Goal: Task Accomplishment & Management: Complete application form

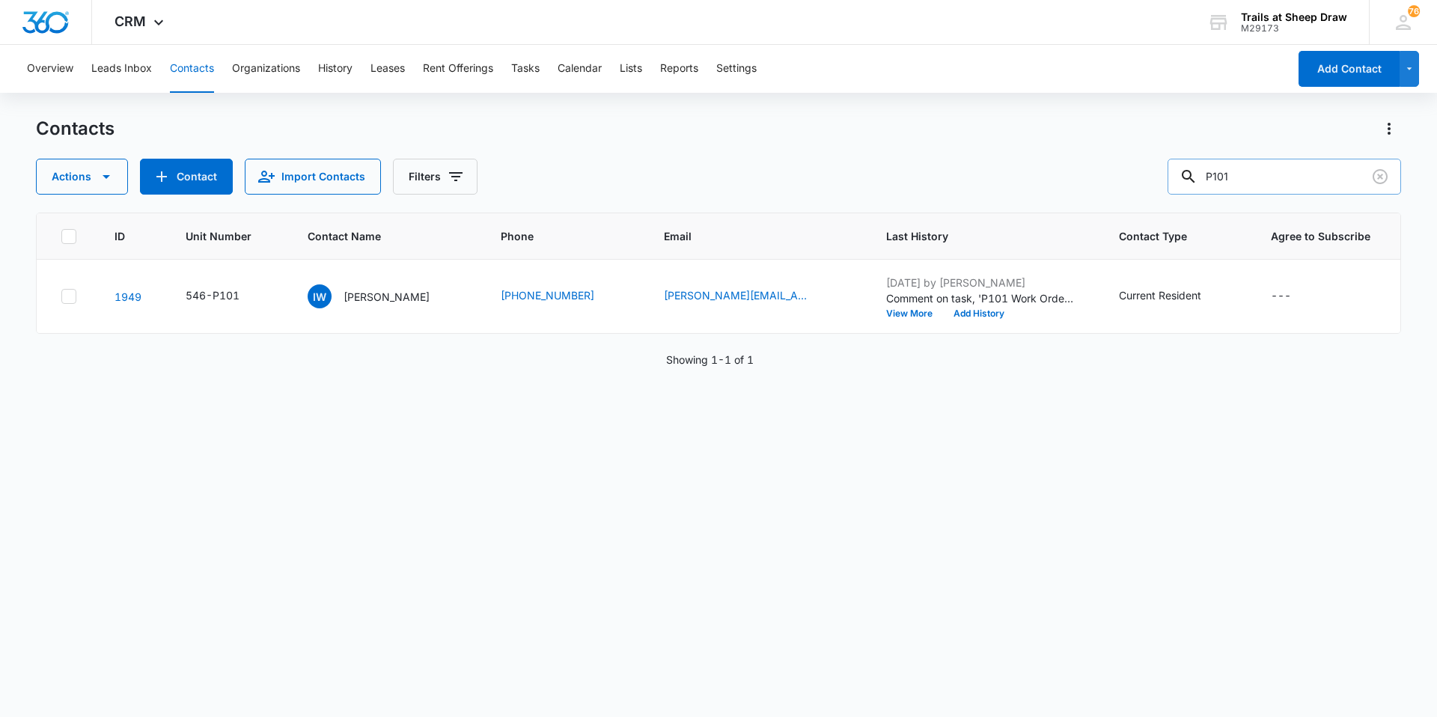
drag, startPoint x: 1233, startPoint y: 181, endPoint x: 1198, endPoint y: 189, distance: 35.2
click at [1198, 189] on div "P101" at bounding box center [1285, 177] width 234 height 36
drag, startPoint x: 1253, startPoint y: 168, endPoint x: 1134, endPoint y: 181, distance: 119.8
click at [1134, 181] on div "Actions Contact Import Contacts Filters I105" at bounding box center [718, 177] width 1365 height 36
type input "G302"
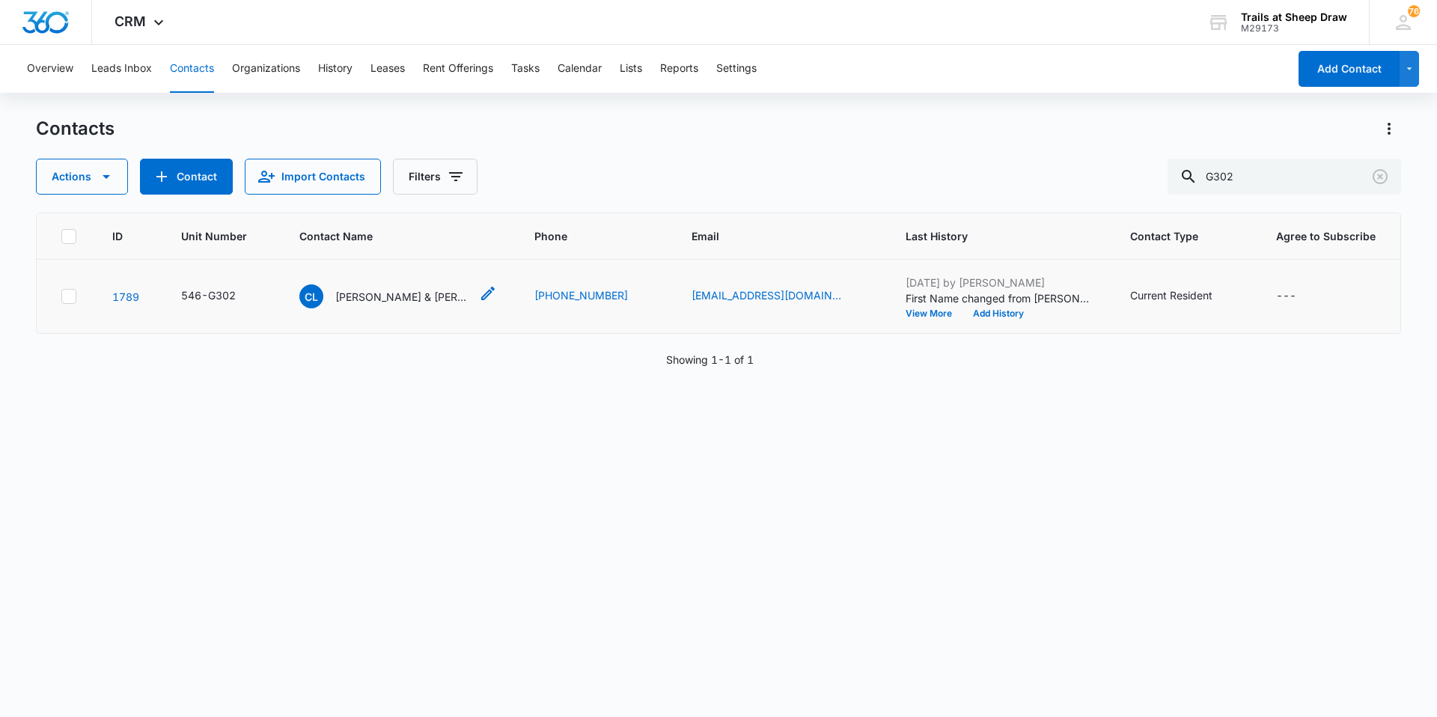
click at [356, 295] on p "[PERSON_NAME] & [PERSON_NAME]" at bounding box center [402, 297] width 135 height 16
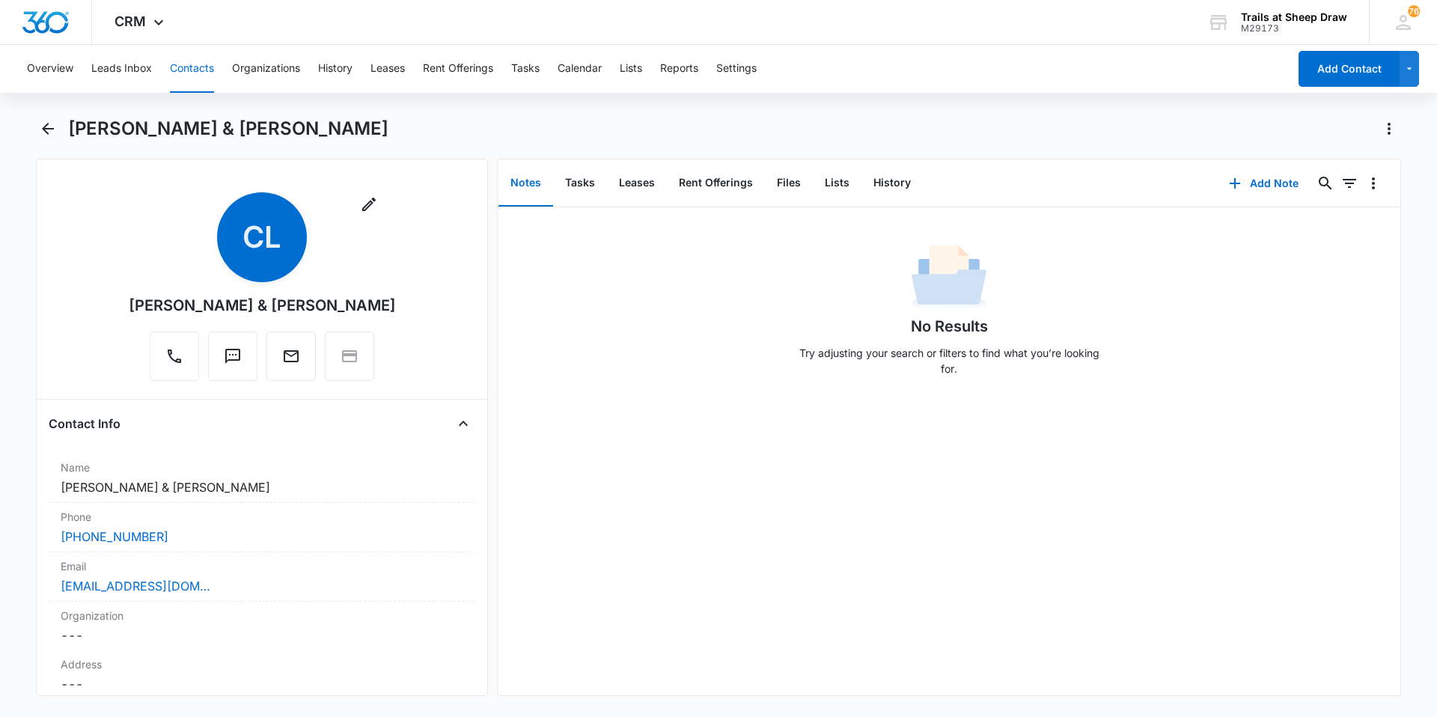
drag, startPoint x: 378, startPoint y: 302, endPoint x: 145, endPoint y: 304, distance: 232.8
click at [145, 304] on div "Remove CL [PERSON_NAME] & [PERSON_NAME]" at bounding box center [262, 289] width 427 height 195
copy div "[PERSON_NAME] & [PERSON_NAME]"
click at [47, 128] on icon "Back" at bounding box center [48, 129] width 12 height 12
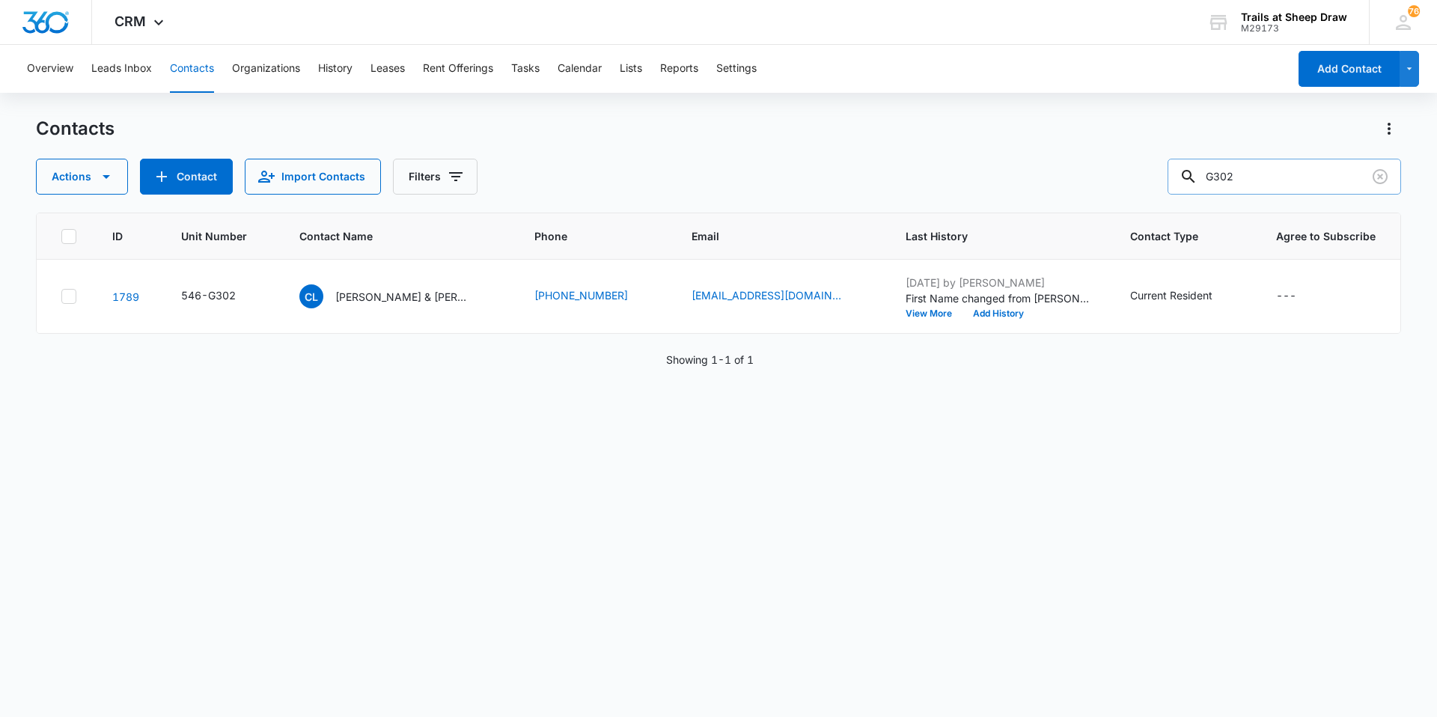
drag, startPoint x: 1275, startPoint y: 174, endPoint x: 1190, endPoint y: 177, distance: 84.7
click at [1190, 177] on input "G302" at bounding box center [1285, 177] width 234 height 36
type input "J206"
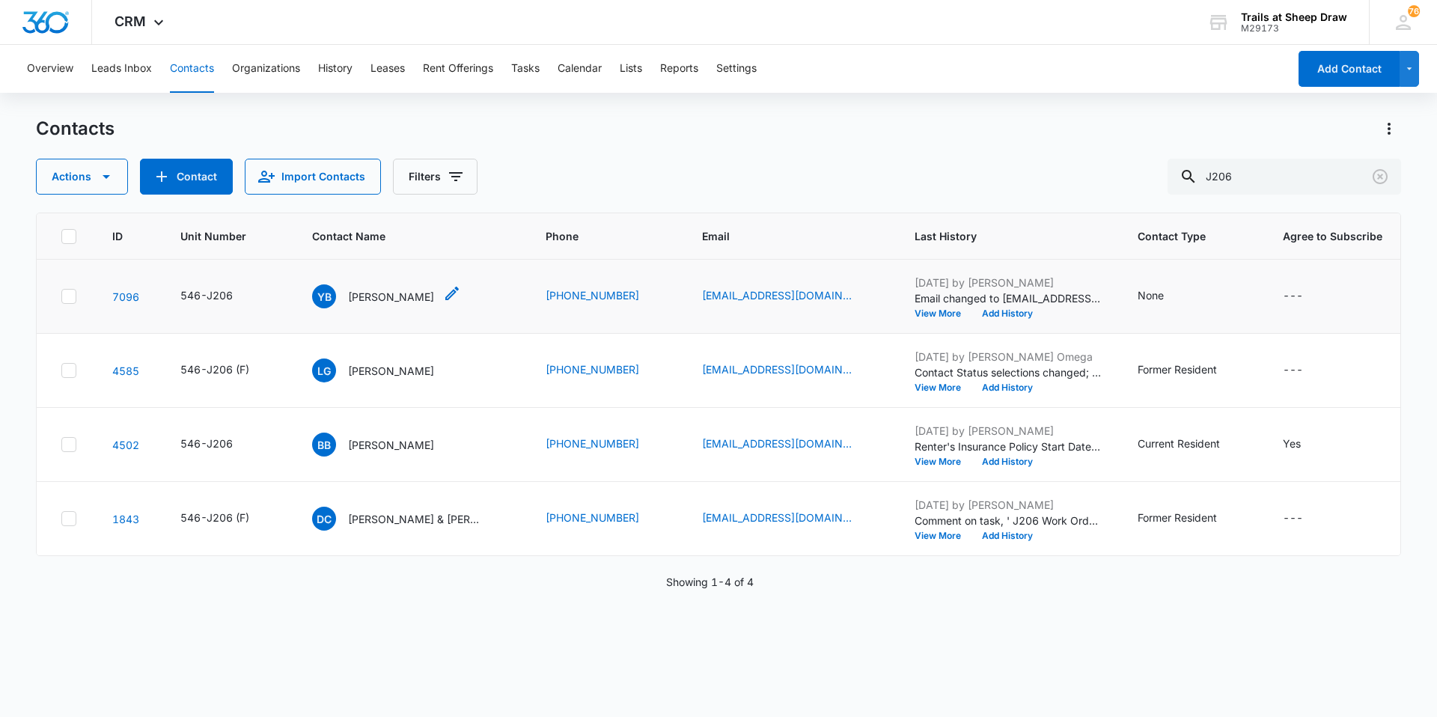
click at [383, 306] on div "YB [PERSON_NAME]" at bounding box center [373, 296] width 122 height 24
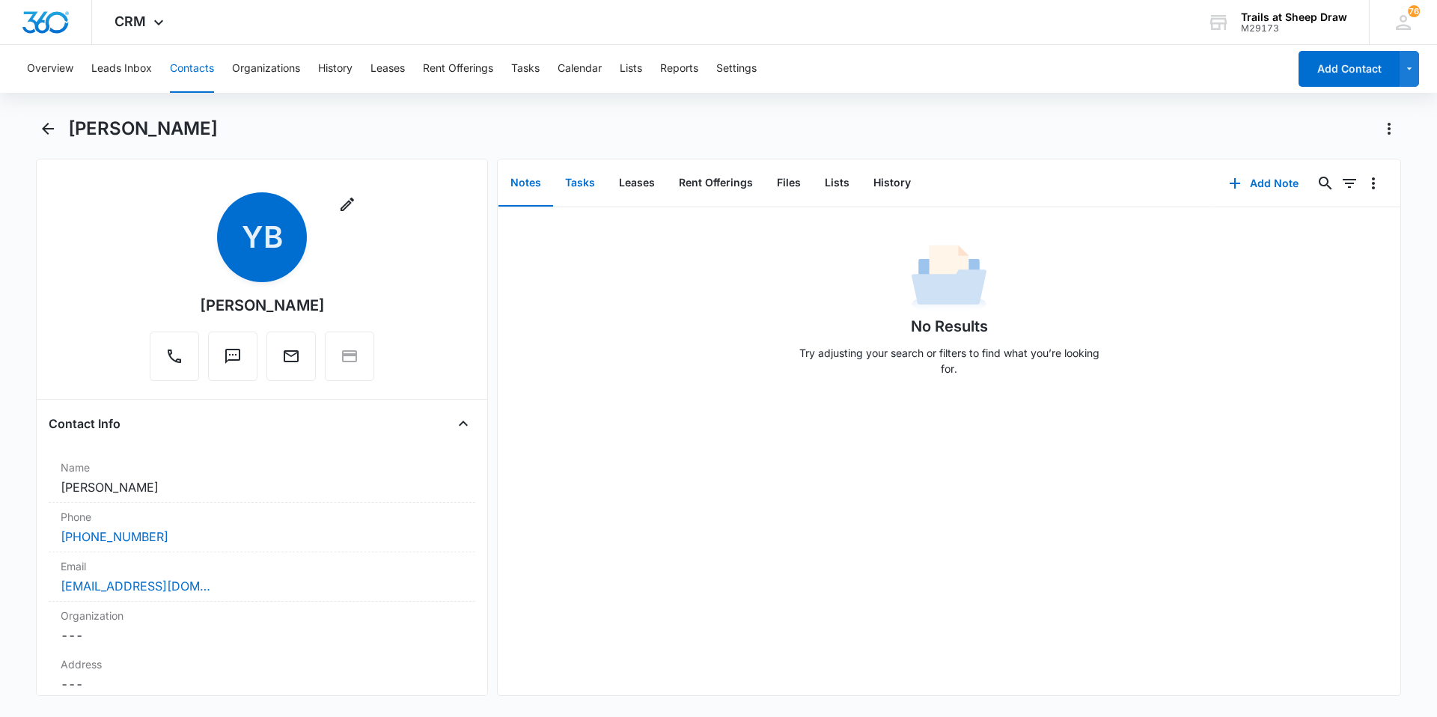
click at [591, 186] on button "Tasks" at bounding box center [580, 183] width 54 height 46
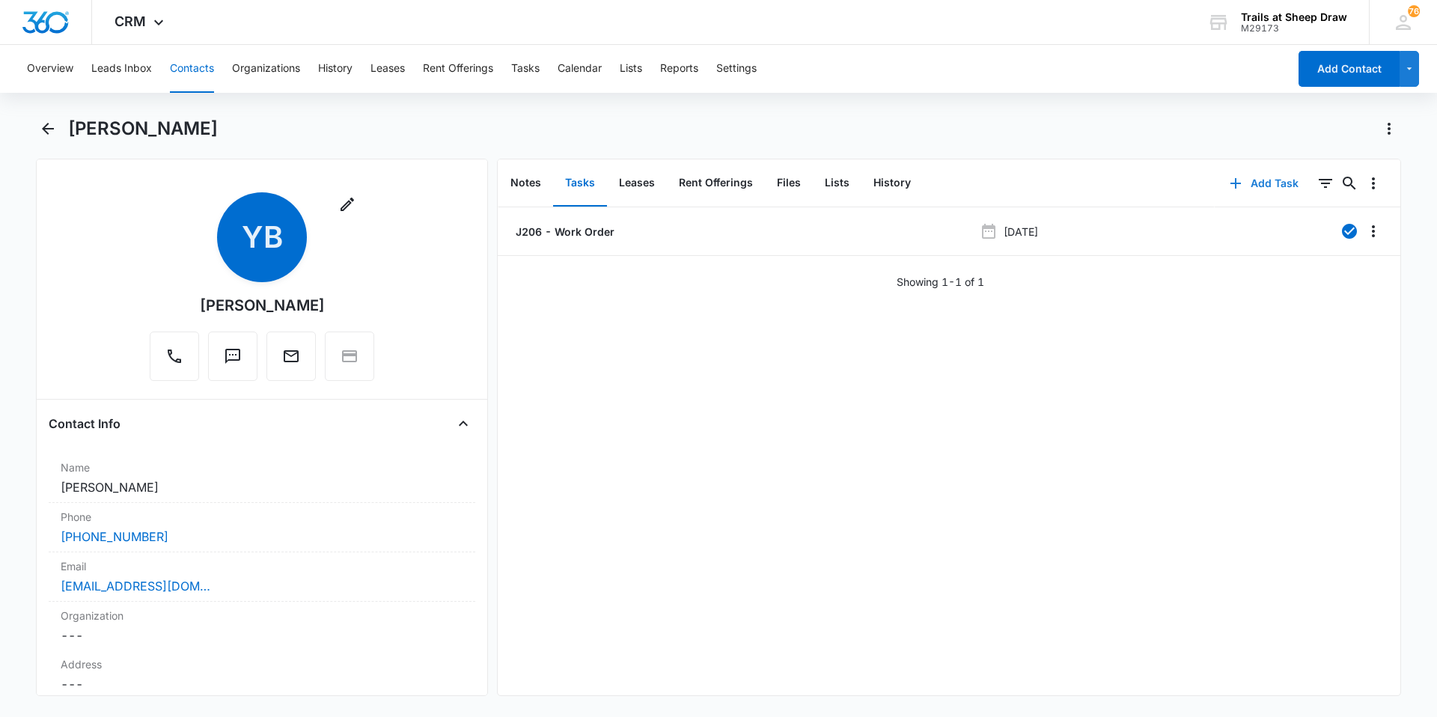
click at [1237, 184] on button "Add Task" at bounding box center [1264, 183] width 99 height 36
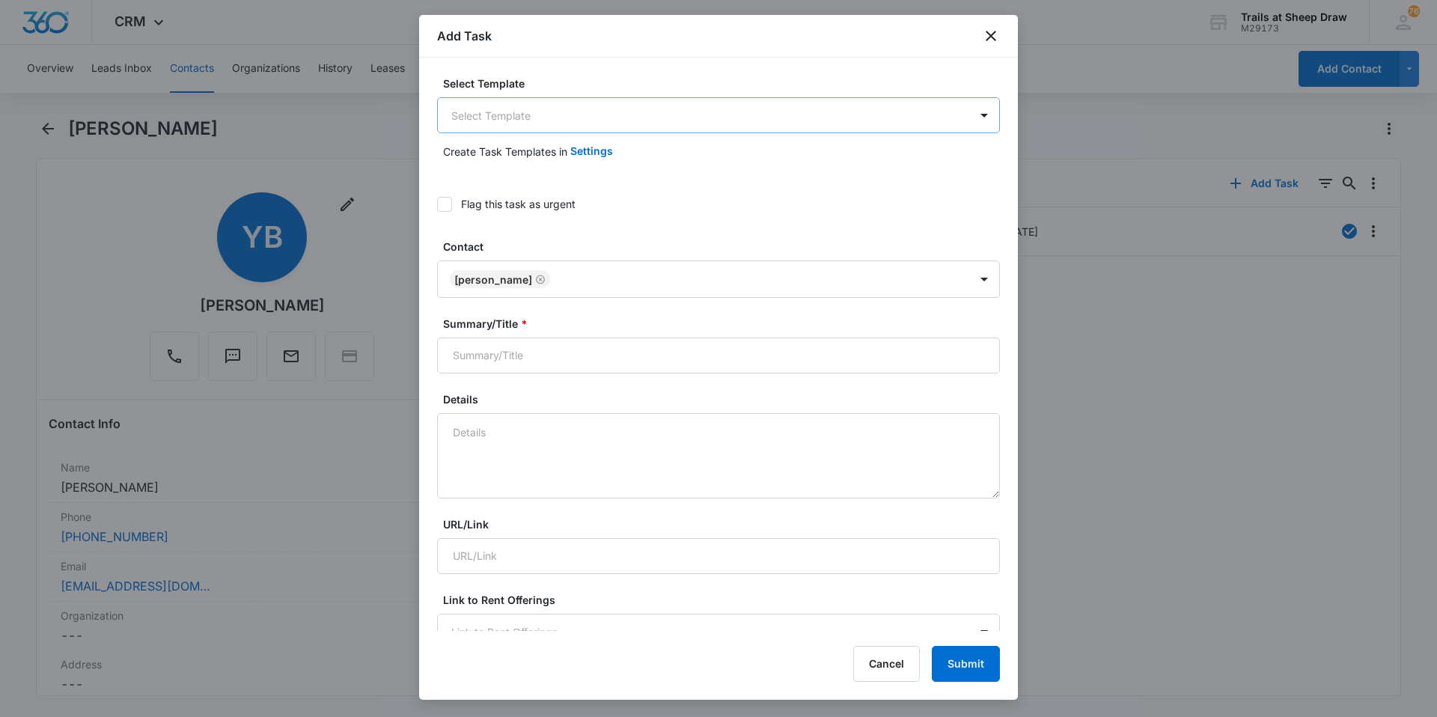
click at [524, 111] on body "CRM Apps Reputation Websites Forms CRM Email Social Content Ads Intelligence Fi…" at bounding box center [718, 358] width 1437 height 717
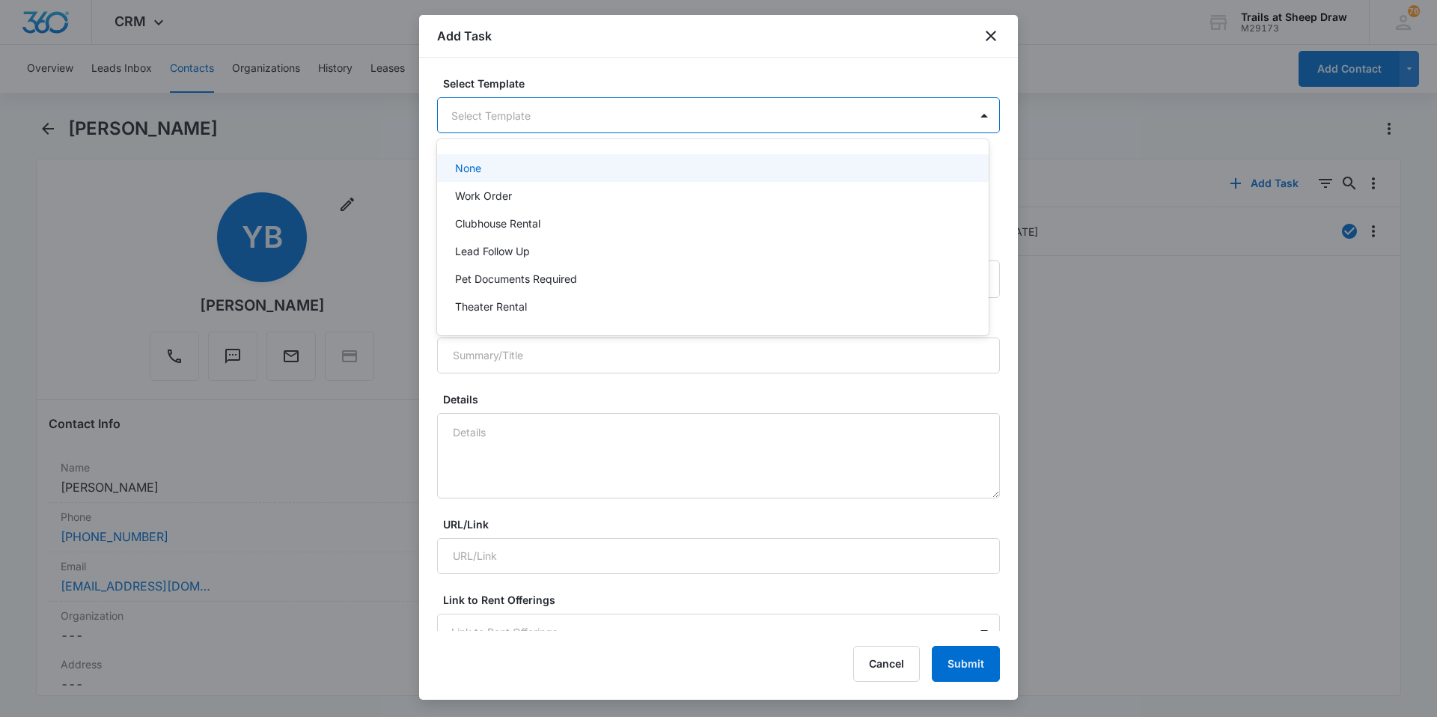
click at [494, 193] on p "Work Order" at bounding box center [483, 196] width 57 height 16
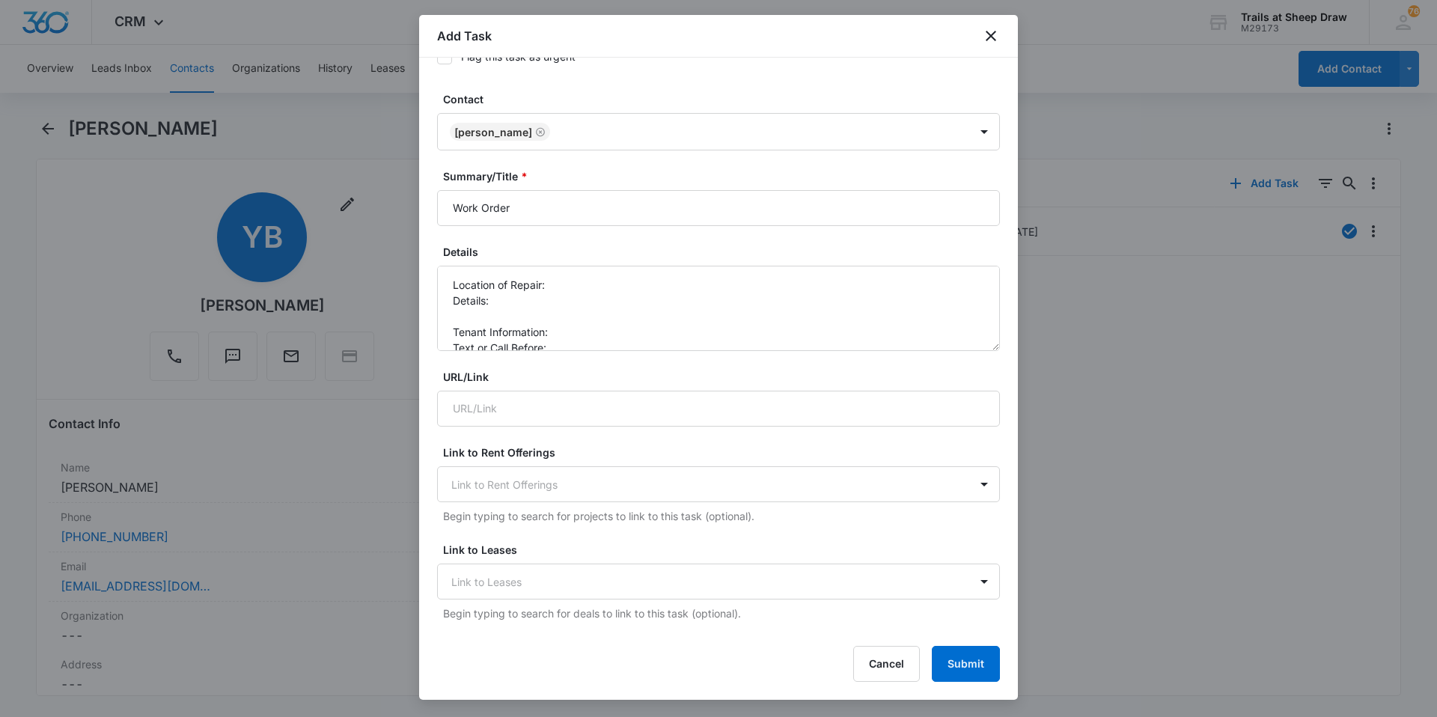
scroll to position [150, 0]
click at [437, 204] on input "Work Order" at bounding box center [718, 207] width 563 height 36
type input "J206 - Work Order"
click at [578, 293] on textarea "Location of Repair: Details: Tenant Information: Text or Call Before:" at bounding box center [718, 307] width 563 height 85
click at [568, 287] on textarea "Location of Repair: Details: Tenant Information: Text or Call Before:" at bounding box center [718, 307] width 563 height 85
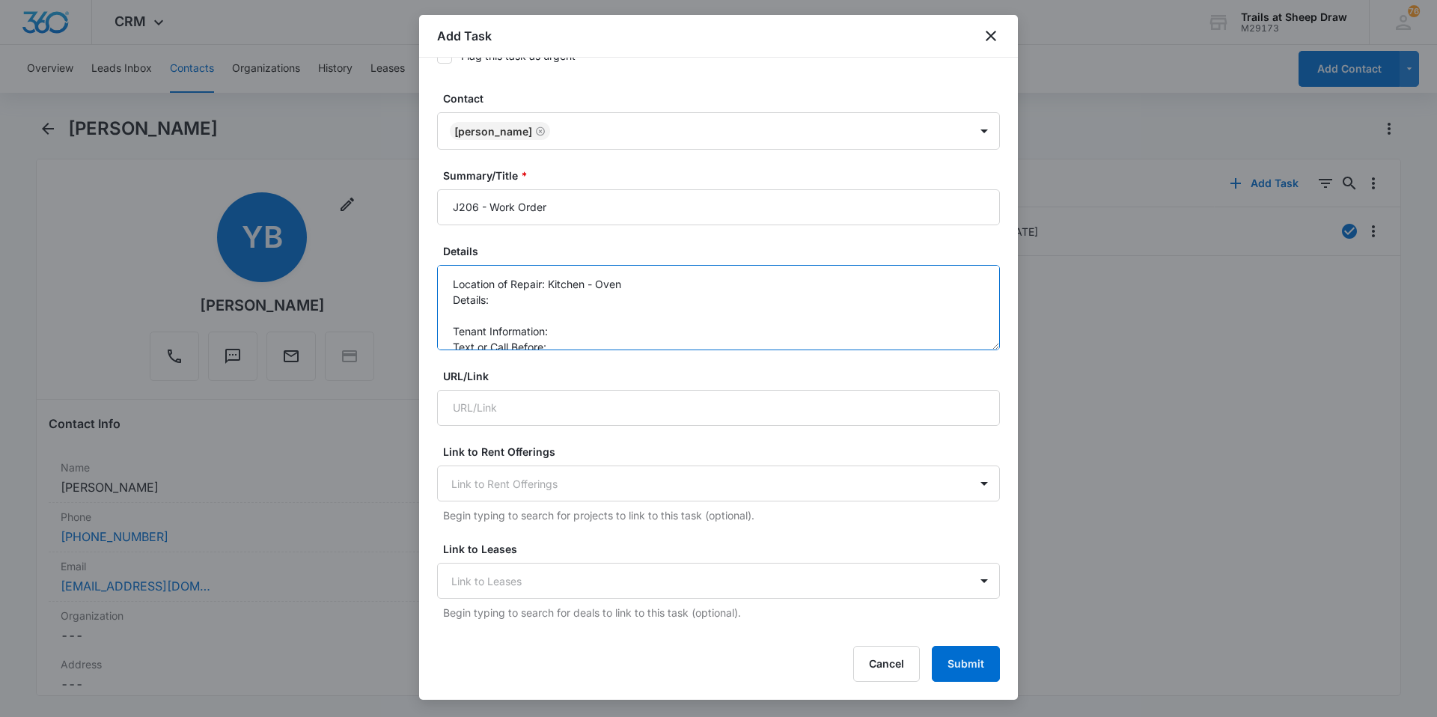
click at [564, 297] on textarea "Location of Repair: Kitchen - Oven Details: Tenant Information: Text or Call Be…" at bounding box center [718, 307] width 563 height 85
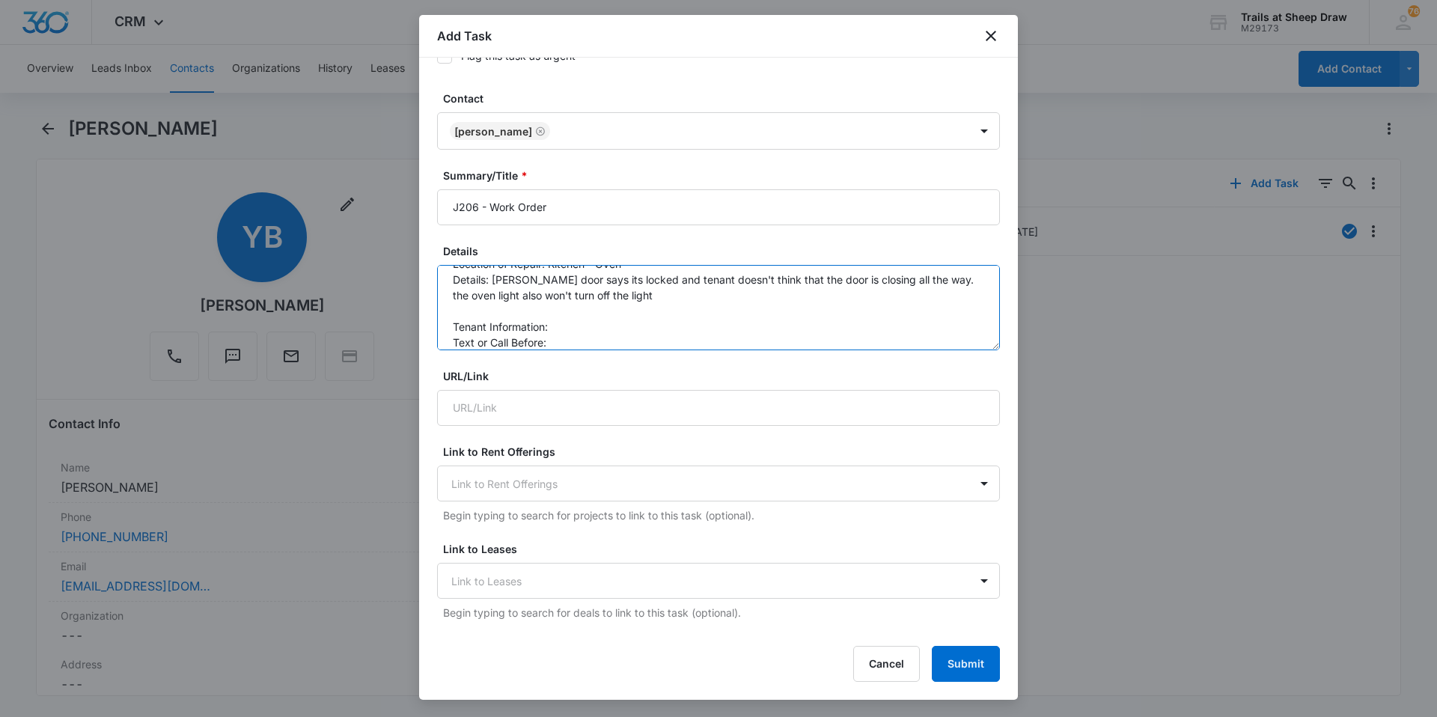
scroll to position [31, 0]
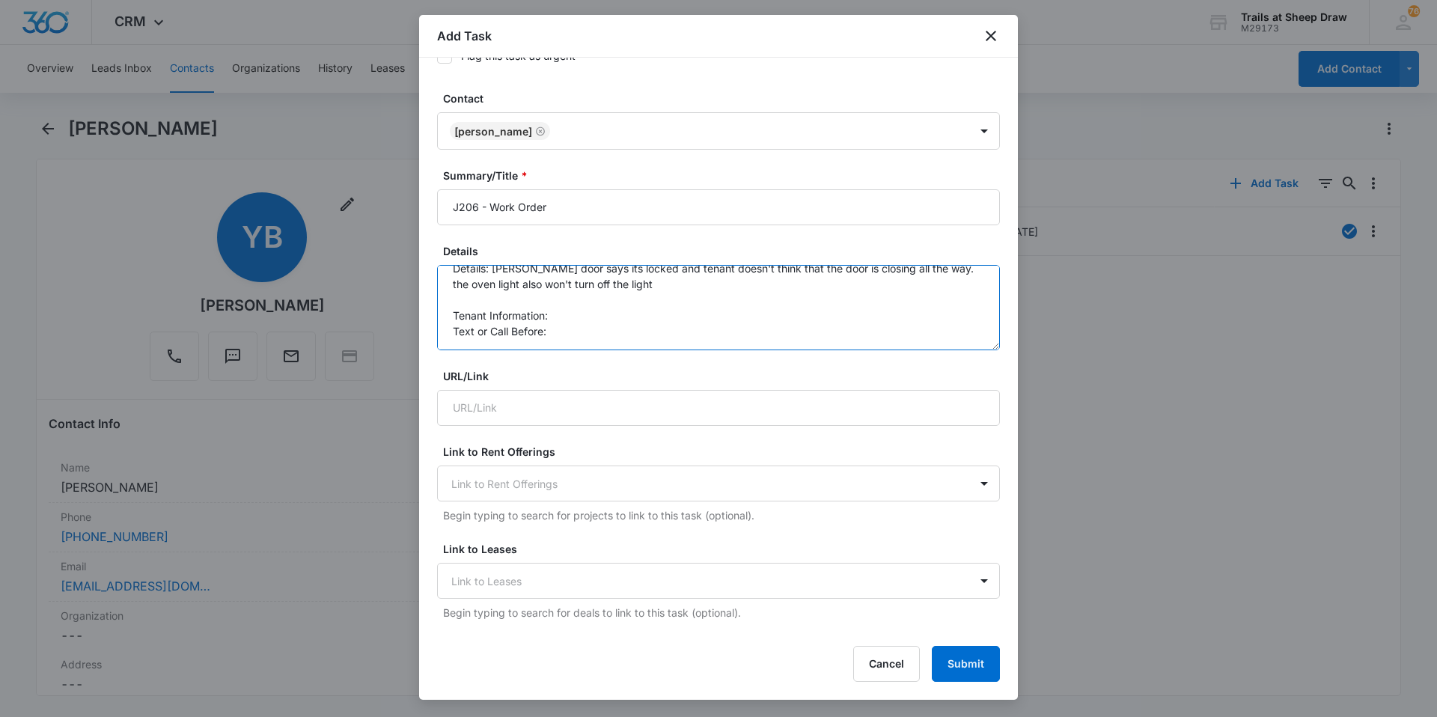
click at [574, 313] on textarea "Location of Repair: Kitchen - Oven Details: [PERSON_NAME] door says its locked …" at bounding box center [718, 307] width 563 height 85
click at [589, 331] on textarea "Location of Repair: Kitchen - Oven Details: [PERSON_NAME] door says its locked …" at bounding box center [718, 307] width 563 height 85
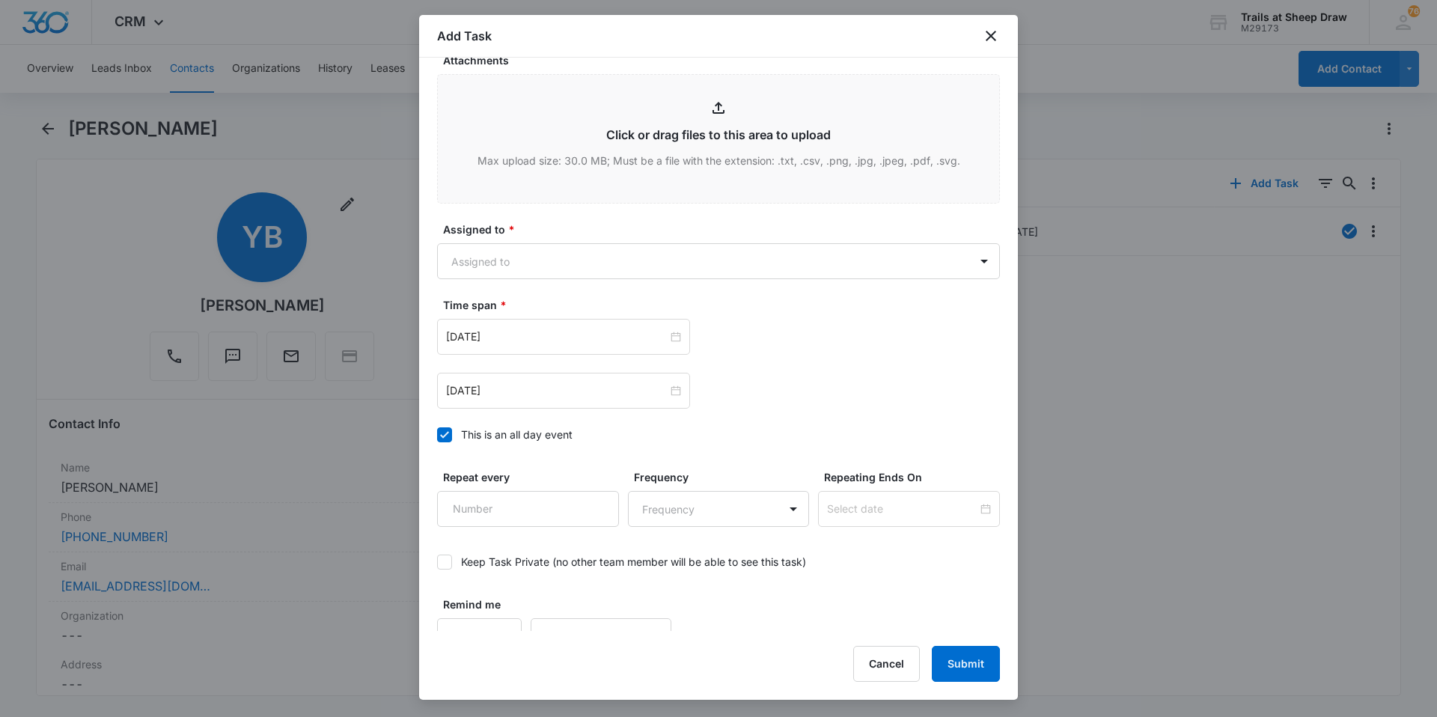
scroll to position [811, 0]
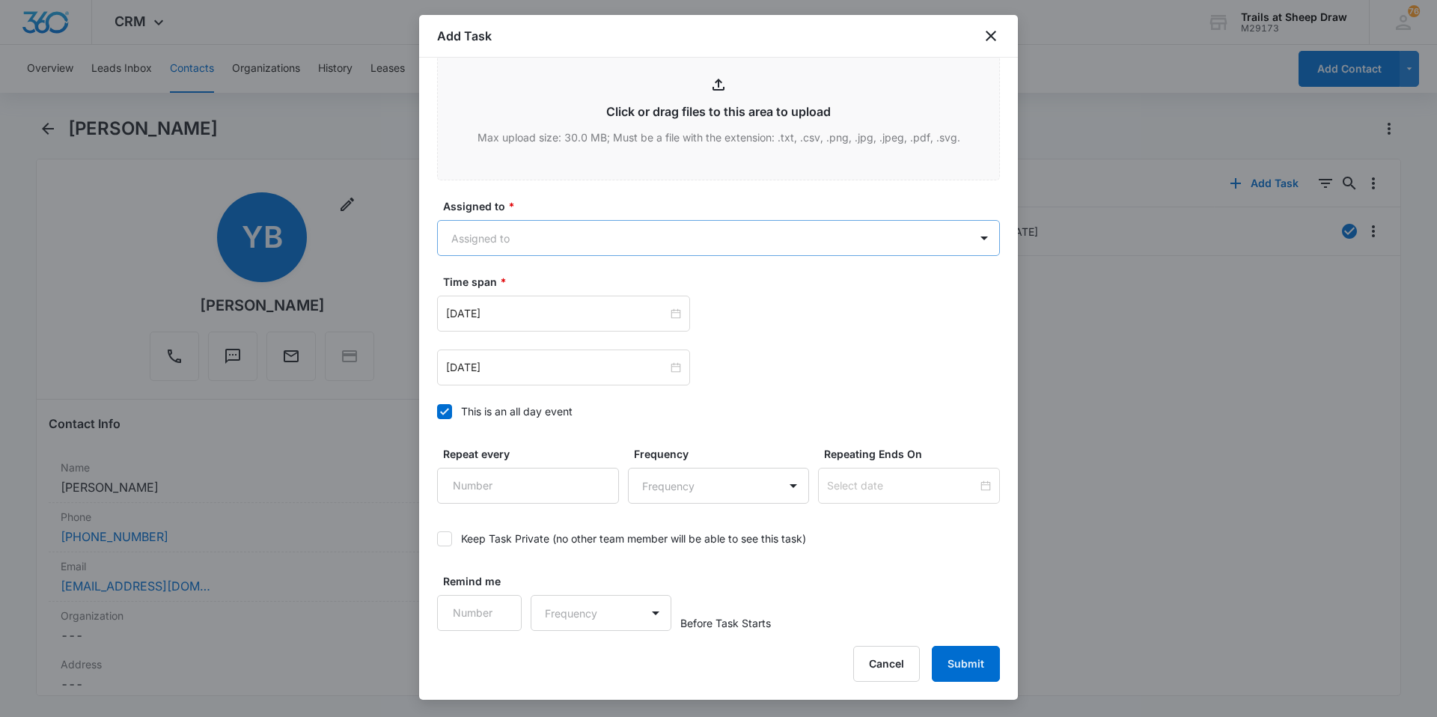
type textarea "Location of Repair: Kitchen - Oven Details: [PERSON_NAME] door says its locked …"
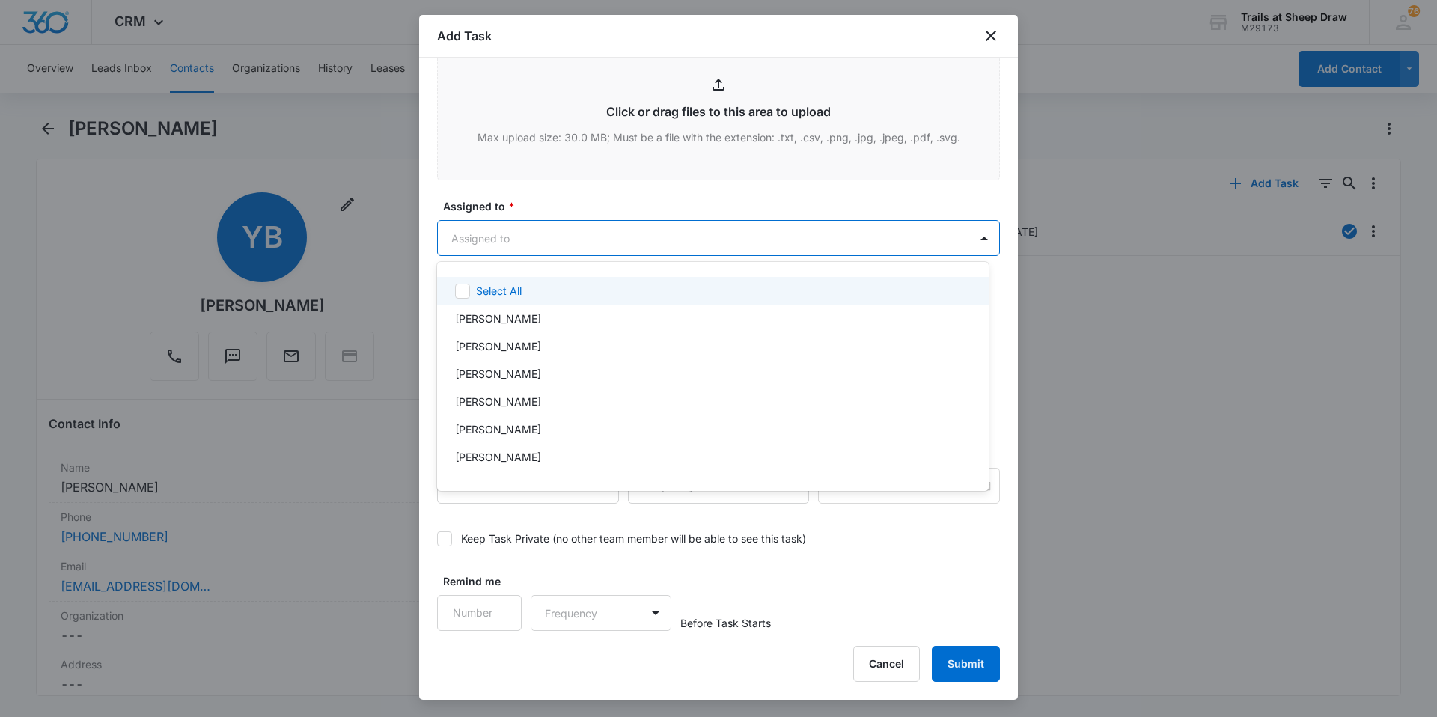
click at [493, 234] on body "CRM Apps Reputation Websites Forms CRM Email Social Content Ads Intelligence Fi…" at bounding box center [718, 358] width 1437 height 717
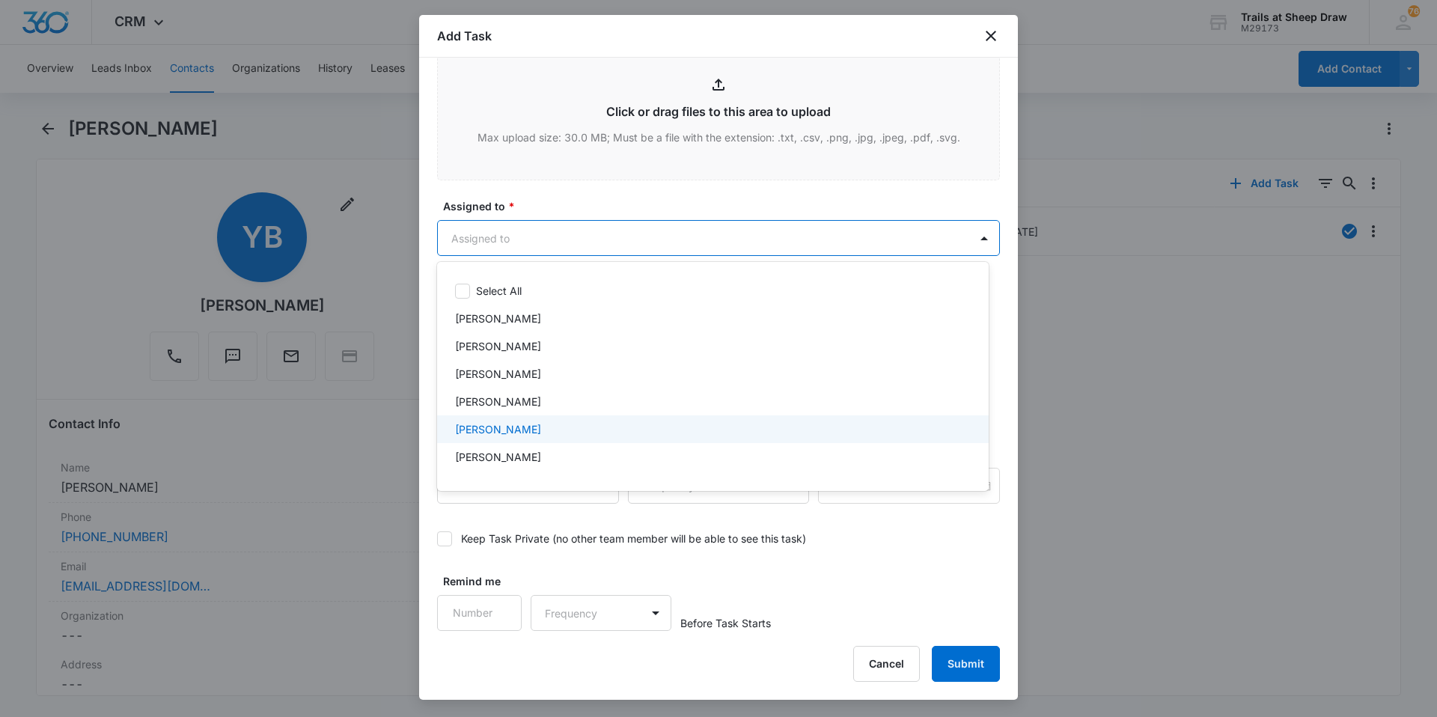
click at [515, 427] on p "[PERSON_NAME]" at bounding box center [498, 429] width 86 height 16
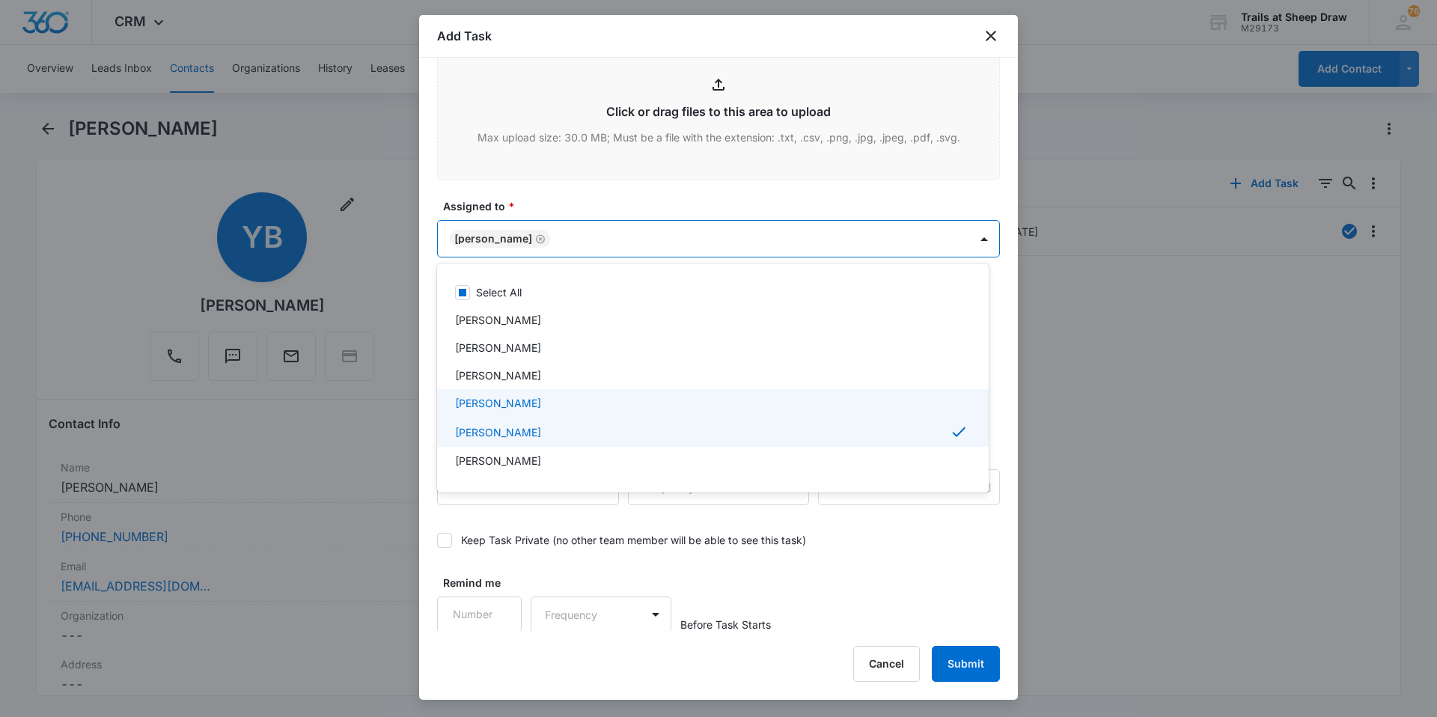
scroll to position [75, 0]
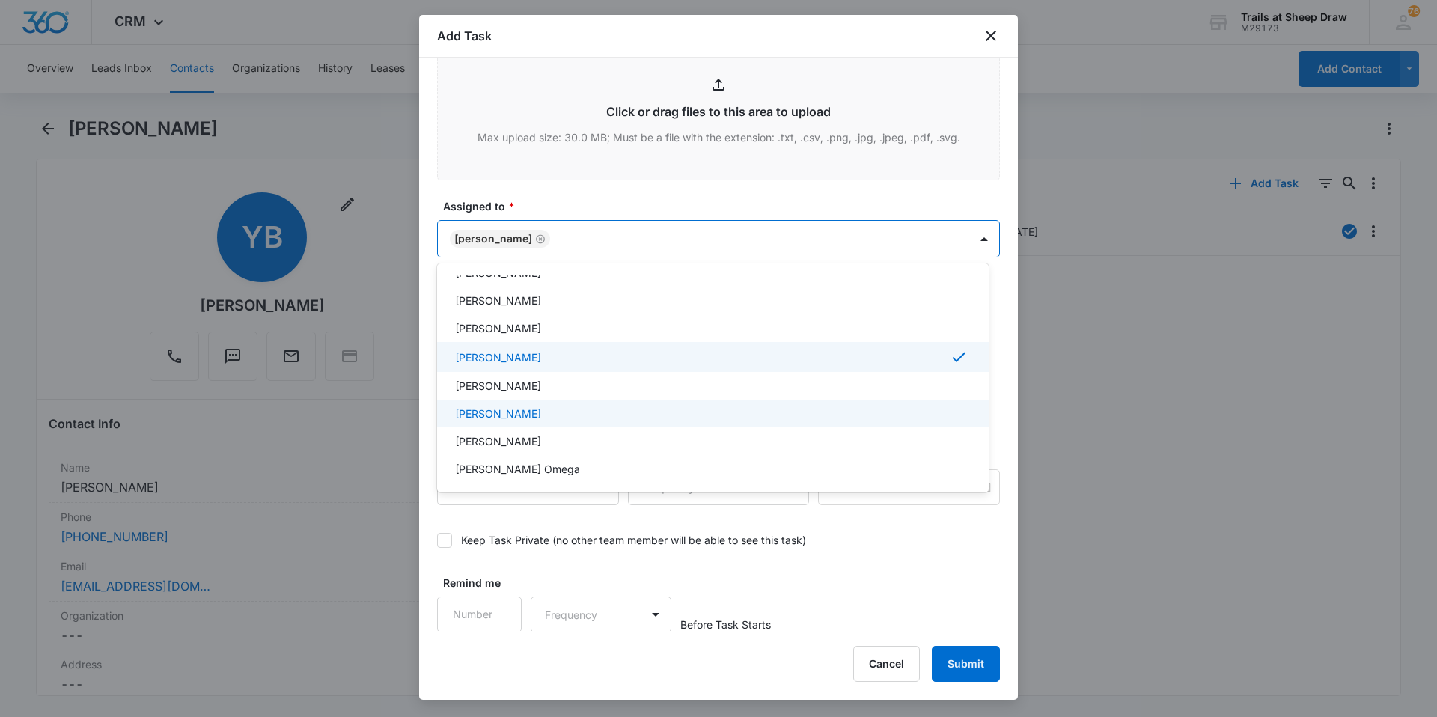
click at [529, 410] on p "[PERSON_NAME]" at bounding box center [498, 414] width 86 height 16
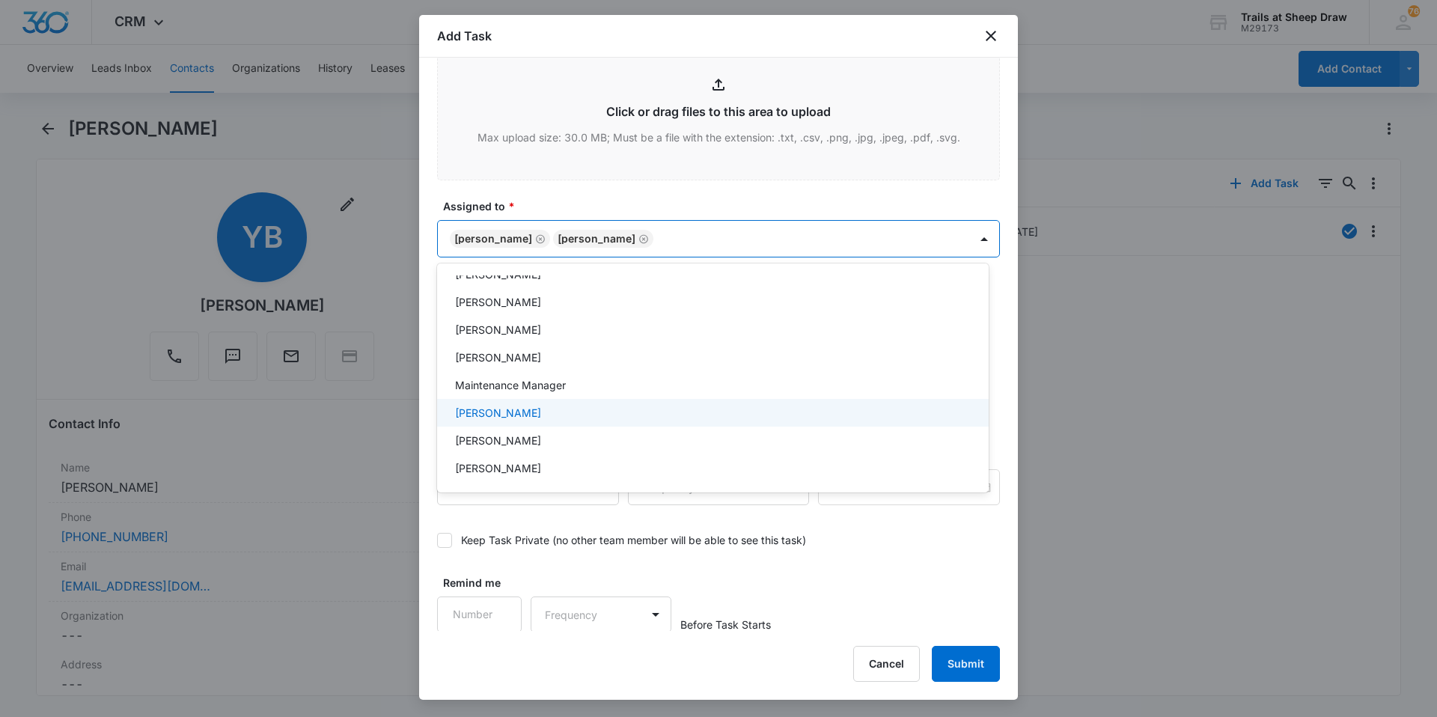
click at [529, 410] on div "[PERSON_NAME]" at bounding box center [711, 413] width 513 height 16
click at [632, 200] on div at bounding box center [718, 358] width 1437 height 717
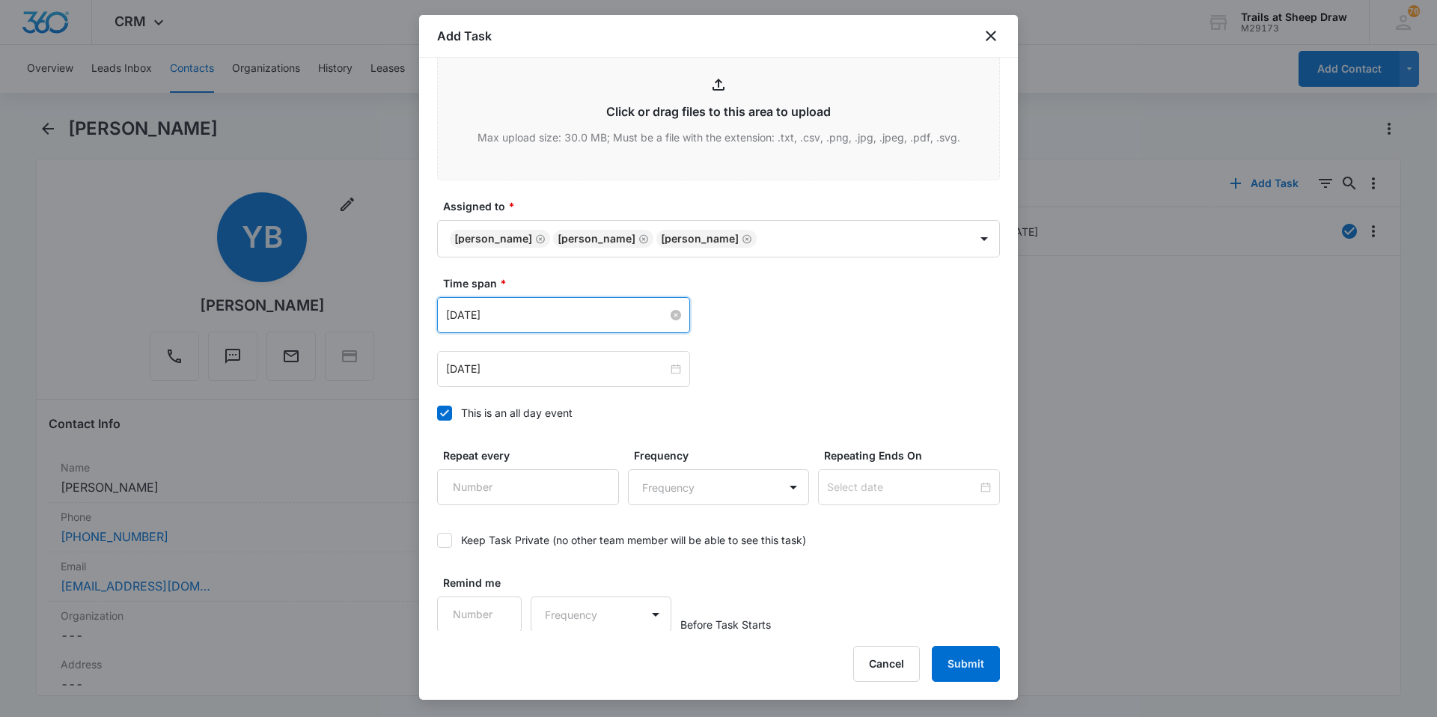
click at [557, 320] on input "[DATE]" at bounding box center [557, 315] width 222 height 16
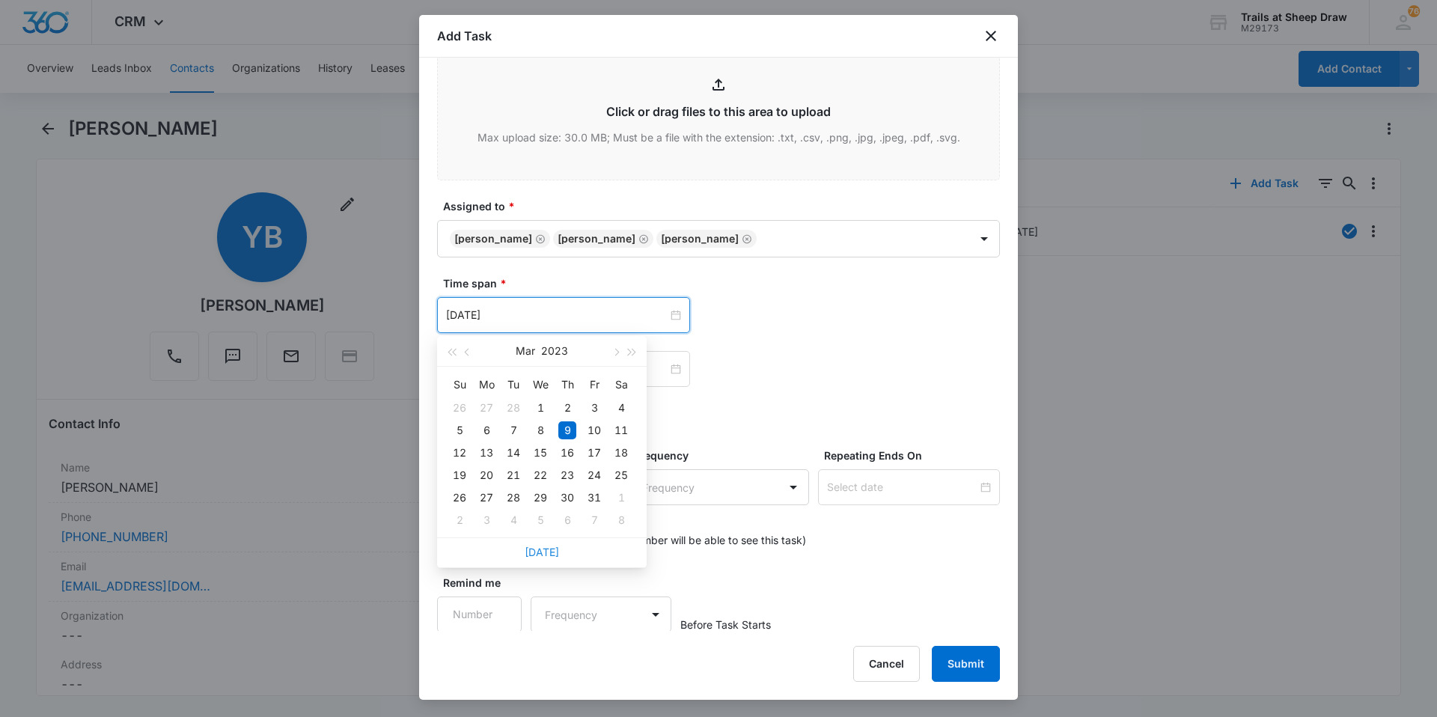
click at [537, 552] on link "[DATE]" at bounding box center [542, 552] width 34 height 13
type input "[DATE]"
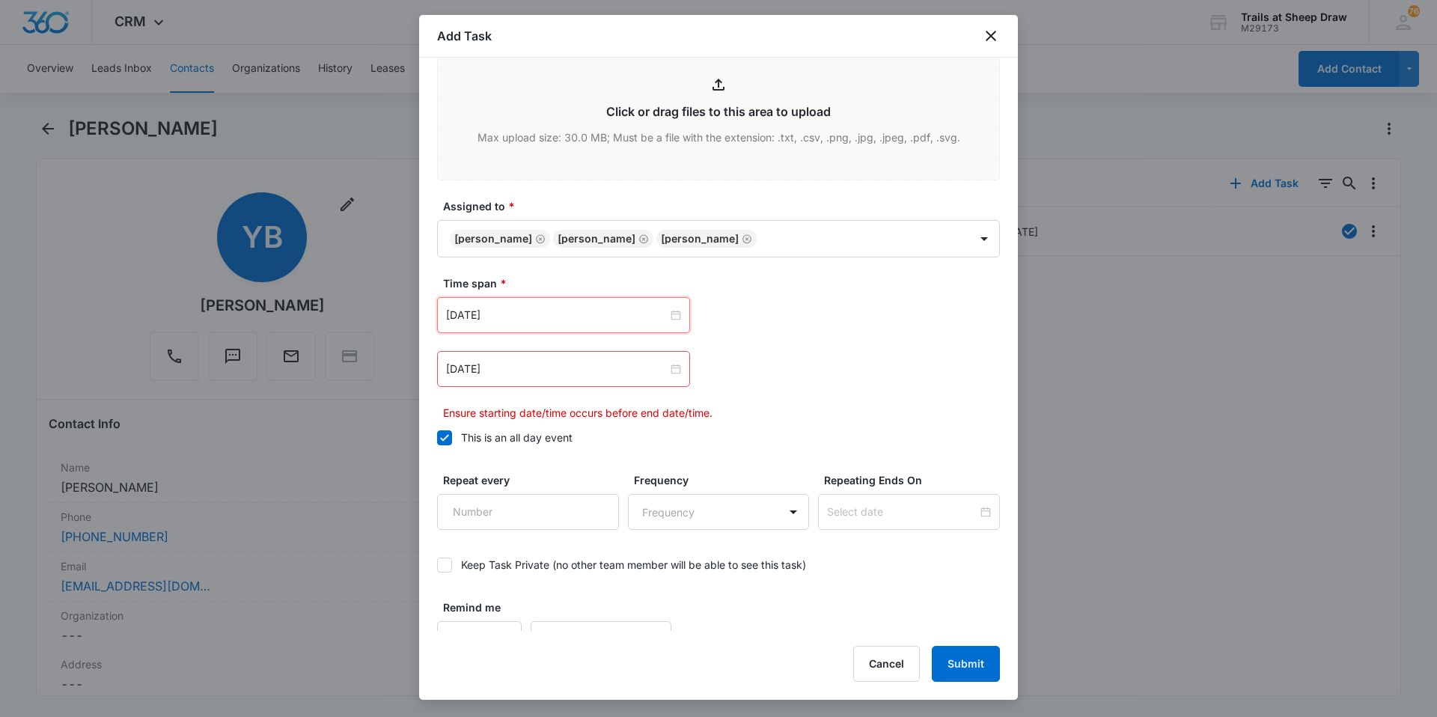
click at [537, 378] on div "[DATE]" at bounding box center [563, 369] width 253 height 36
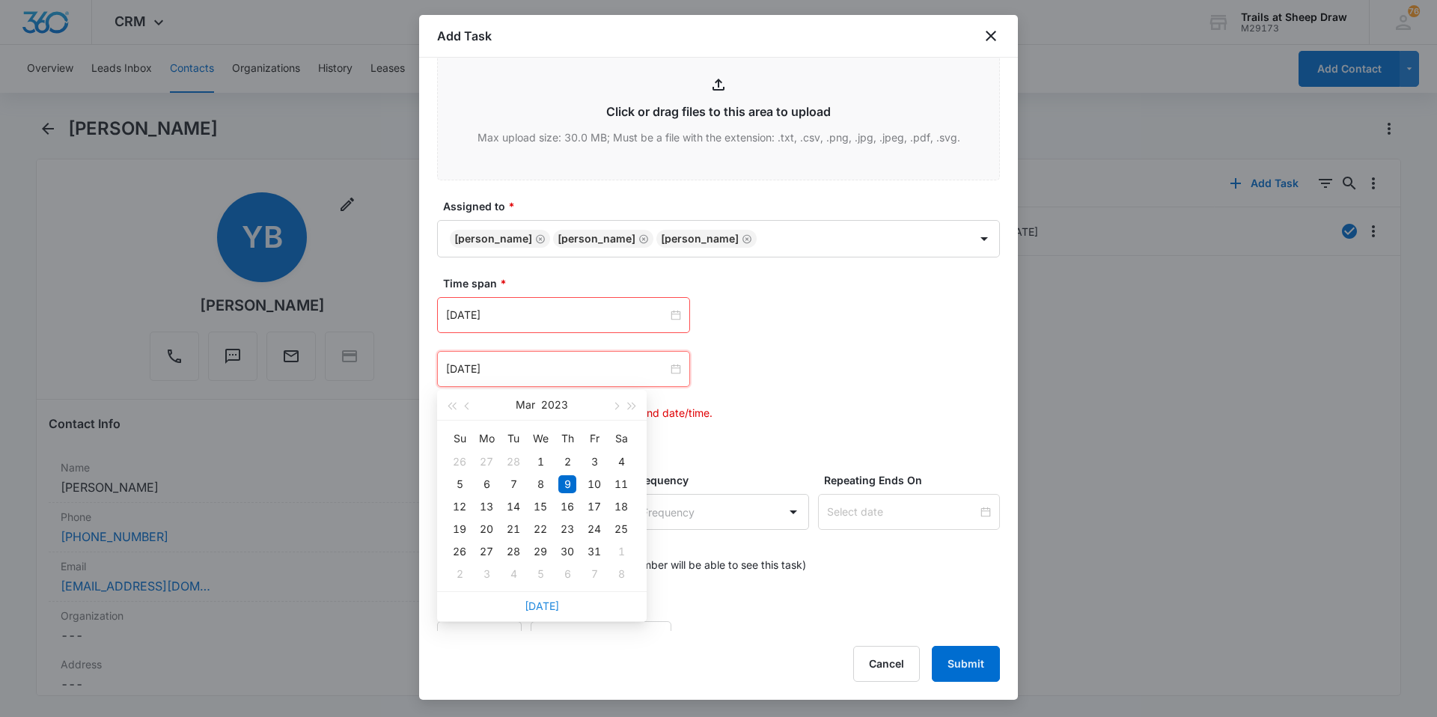
click at [543, 608] on link "[DATE]" at bounding box center [542, 606] width 34 height 13
type input "[DATE]"
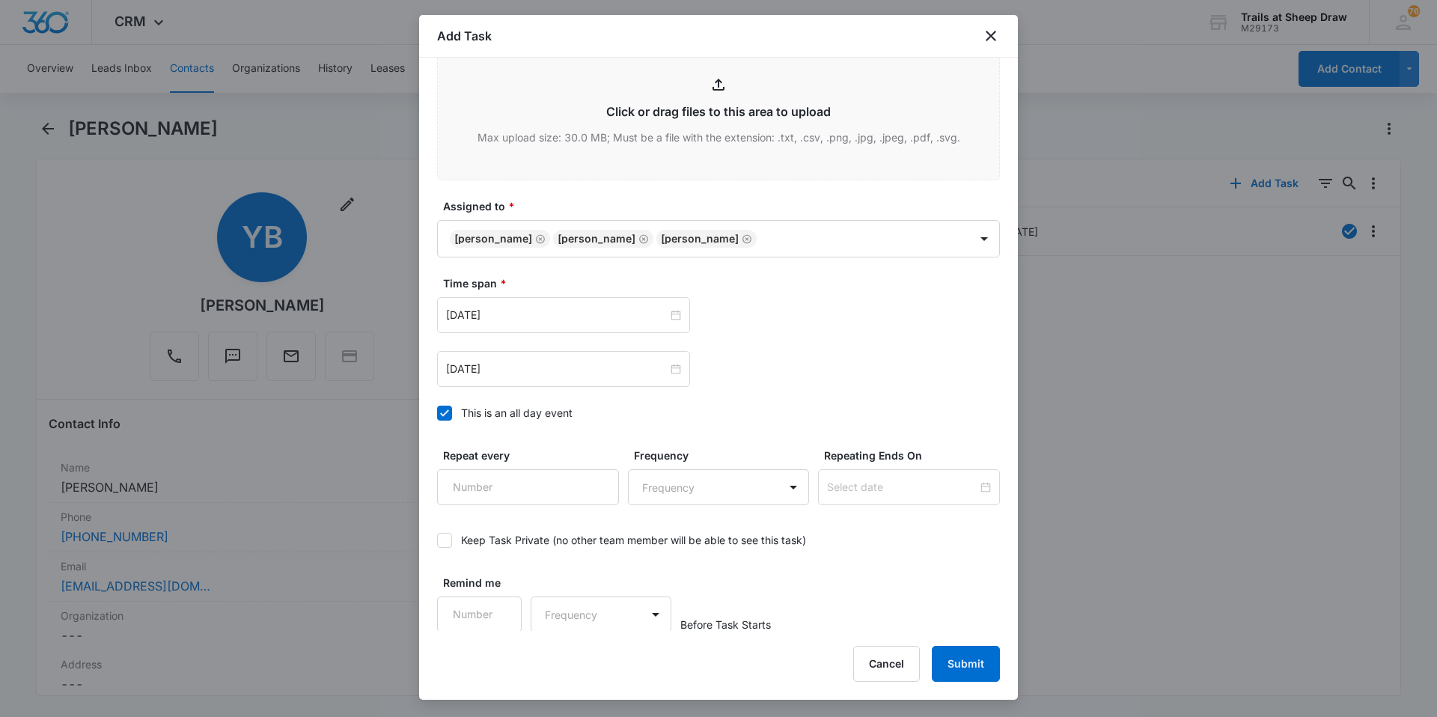
click at [781, 344] on div "[DATE] [DATE] Su Mo Tu We Th Fr Sa 28 29 30 1 2 3 4 5 6 7 8 9 10 11 12 13 14 15…" at bounding box center [718, 342] width 563 height 90
click at [948, 664] on button "Submit" at bounding box center [966, 664] width 68 height 36
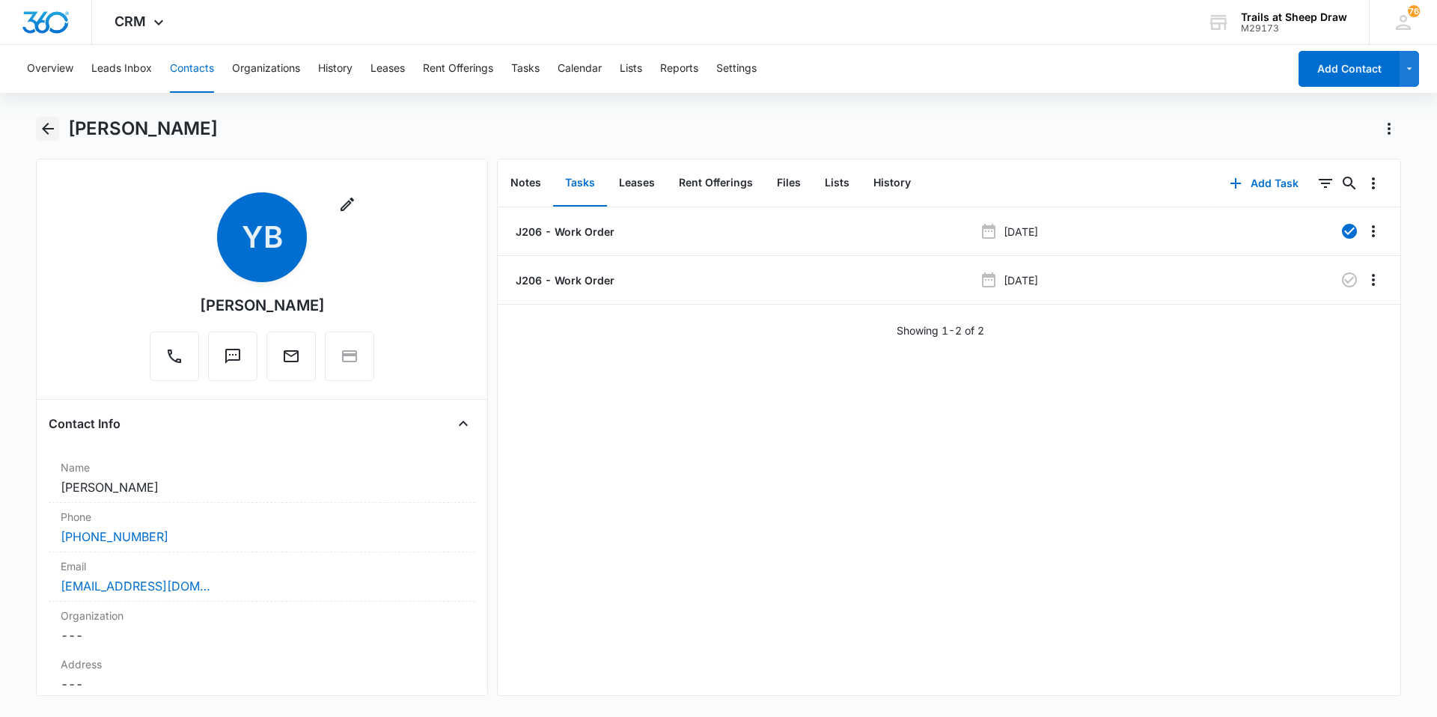
click at [48, 132] on icon "Back" at bounding box center [48, 129] width 18 height 18
